Goal: Task Accomplishment & Management: Manage account settings

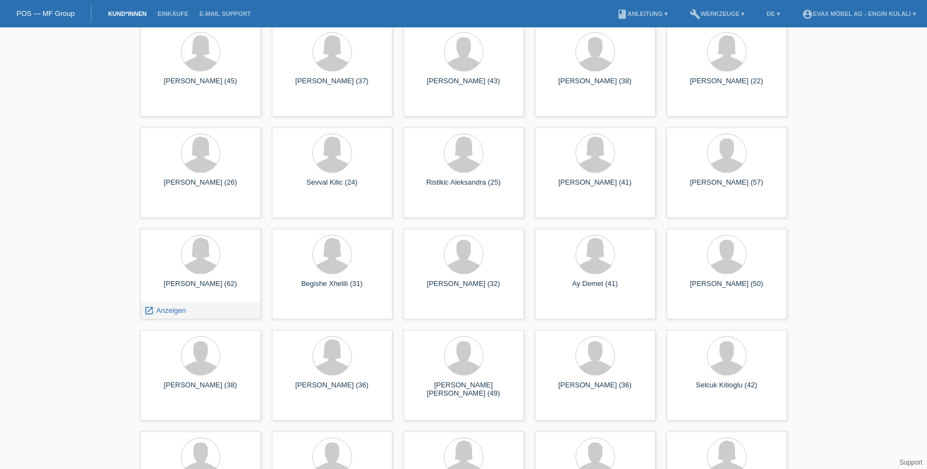
scroll to position [974, 0]
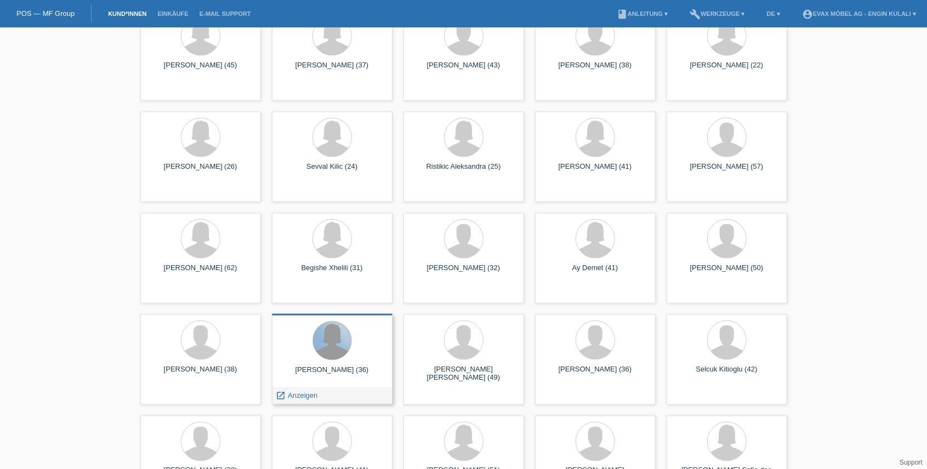
click at [332, 359] on div at bounding box center [332, 341] width 38 height 38
click at [301, 400] on div "launch Anzeigen" at bounding box center [296, 395] width 49 height 16
click at [304, 397] on span "Anzeigen" at bounding box center [303, 395] width 30 height 8
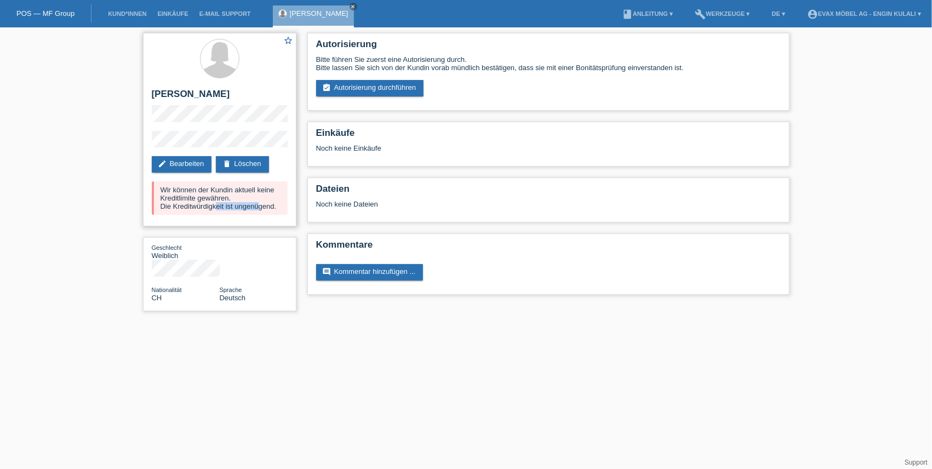
drag, startPoint x: 217, startPoint y: 205, endPoint x: 260, endPoint y: 204, distance: 42.8
click at [260, 204] on div "Wir können der Kundin aktuell keine Kreditlimite gewähren. Die Kreditwürdigkeit…" at bounding box center [220, 197] width 136 height 33
click at [242, 322] on html "POS — MF Group Kund*innen Einkäufe E-Mail Support Ermina Beljuli close menu" at bounding box center [466, 161] width 932 height 322
click at [179, 163] on link "edit Bearbeiten" at bounding box center [182, 164] width 60 height 16
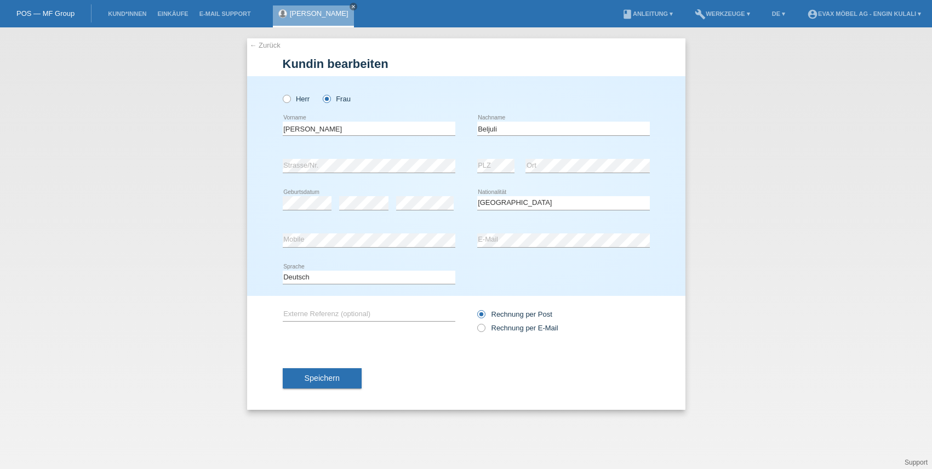
select select "CH"
click at [350, 3] on link "close" at bounding box center [354, 7] width 8 height 8
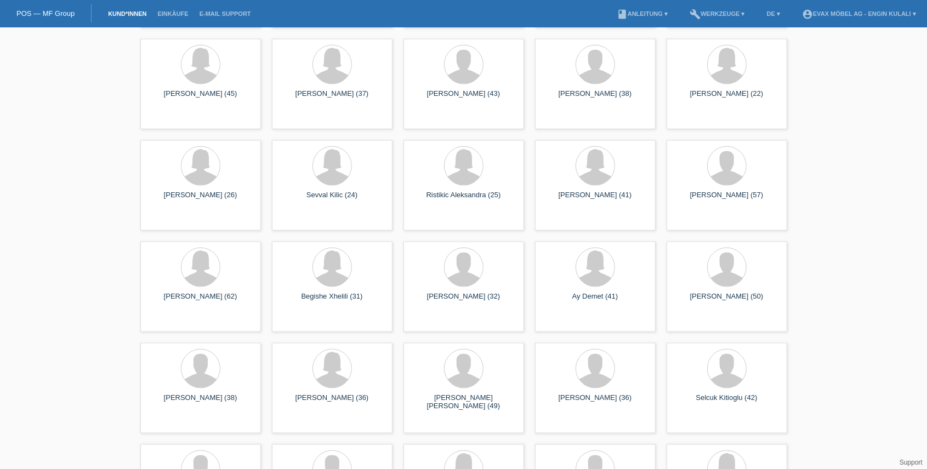
scroll to position [1118, 0]
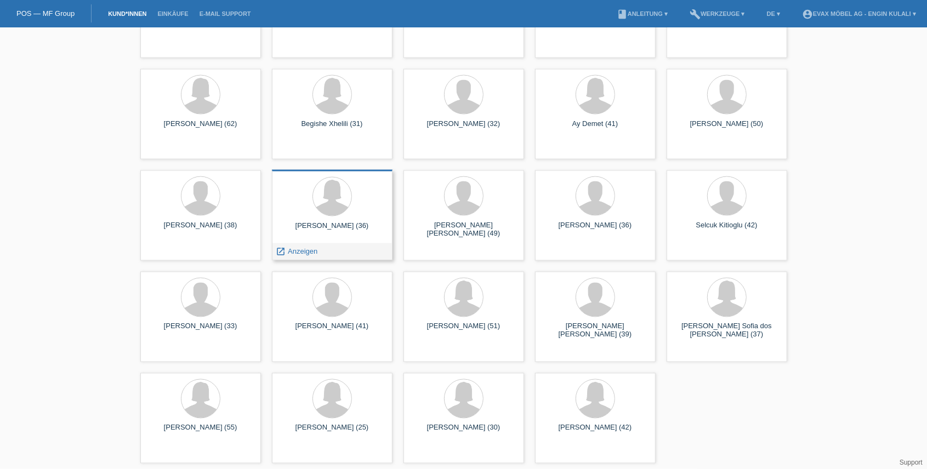
click at [343, 216] on div at bounding box center [332, 197] width 103 height 41
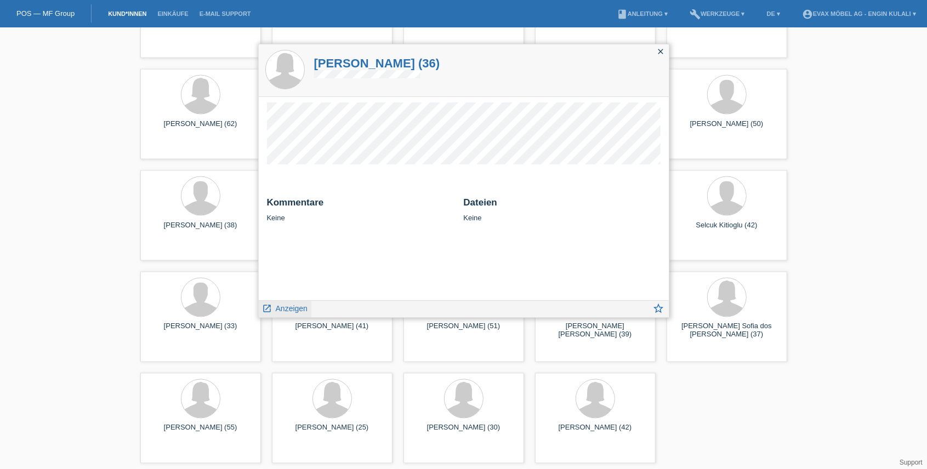
click at [289, 306] on span "Anzeigen" at bounding box center [292, 308] width 32 height 9
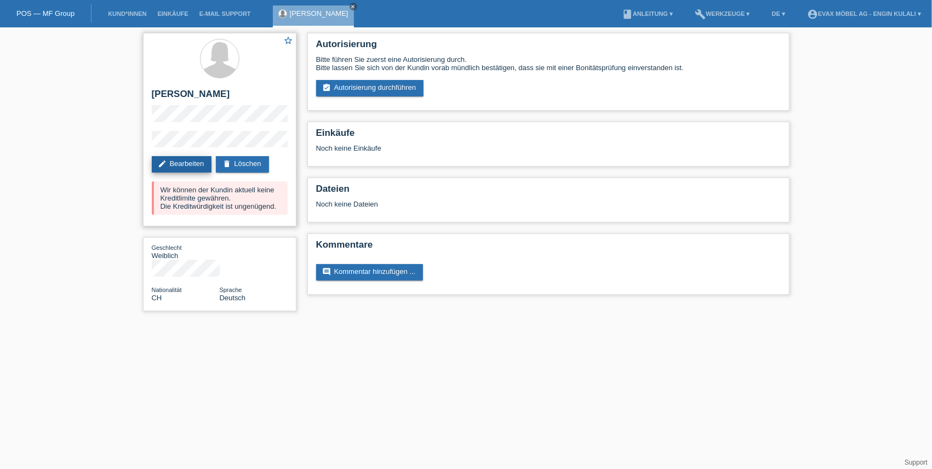
click at [183, 158] on link "edit Bearbeiten" at bounding box center [182, 164] width 60 height 16
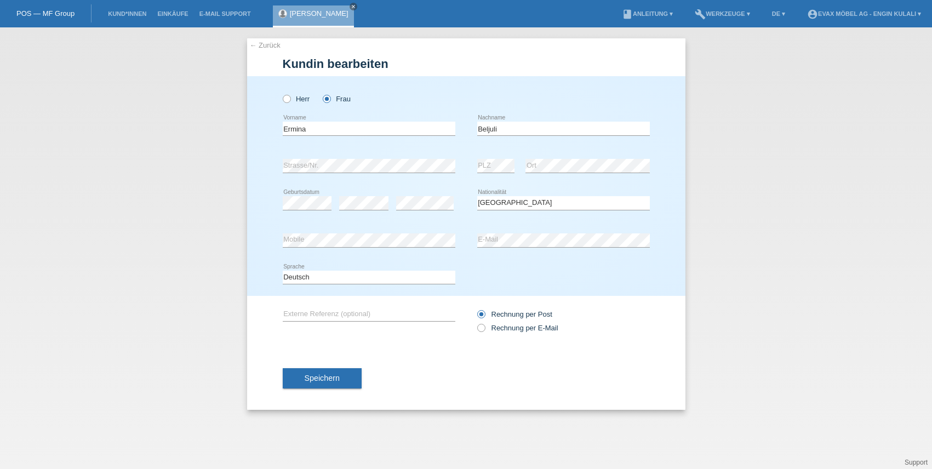
select select "CH"
click at [301, 129] on input "Ermina" at bounding box center [369, 129] width 173 height 14
click at [483, 125] on input "Beljuli" at bounding box center [563, 129] width 173 height 14
